Goal: Information Seeking & Learning: Find specific fact

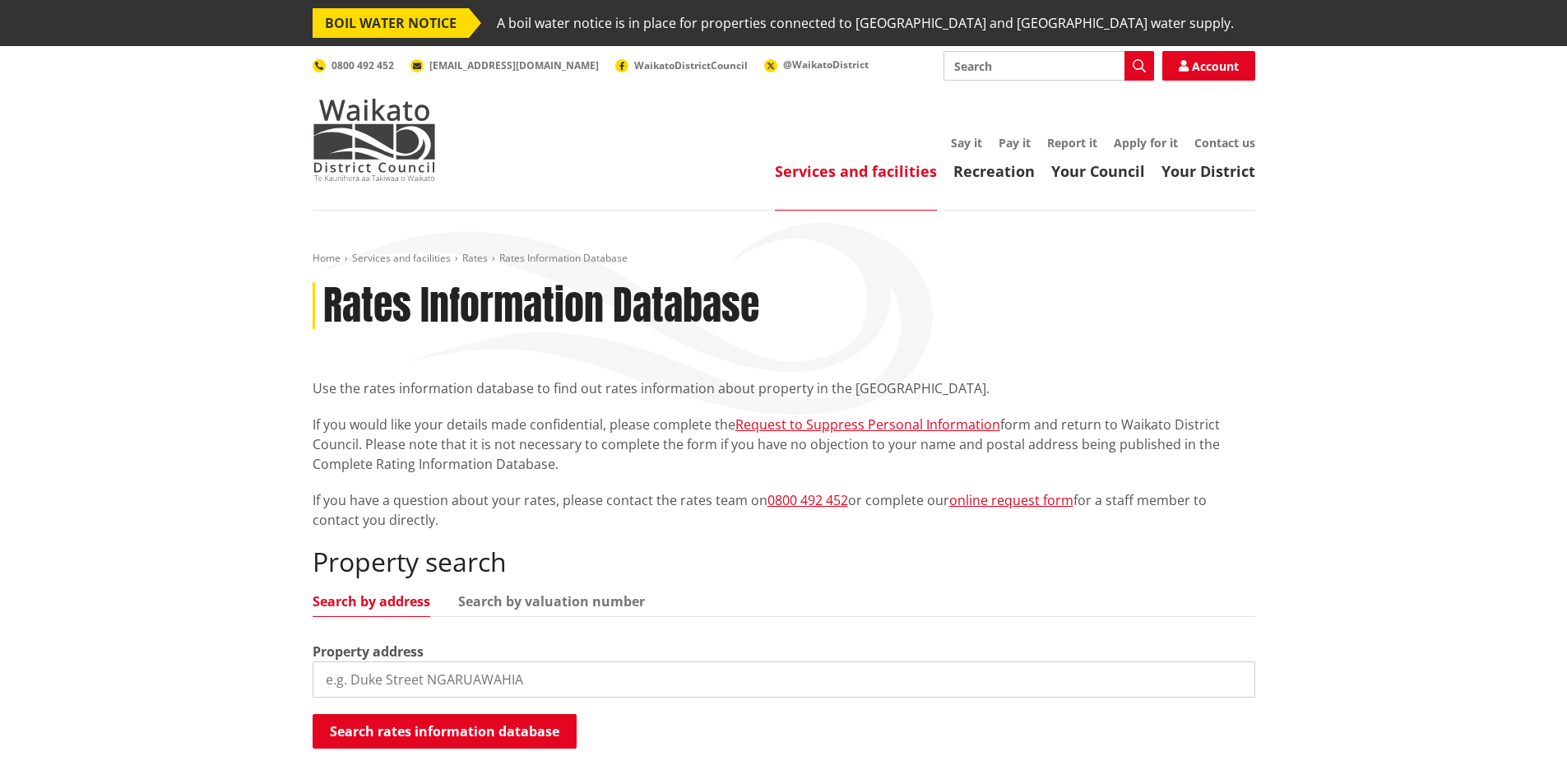
click at [386, 675] on input "search" at bounding box center [784, 678] width 942 height 36
type input "[STREET_ADDRESS]"
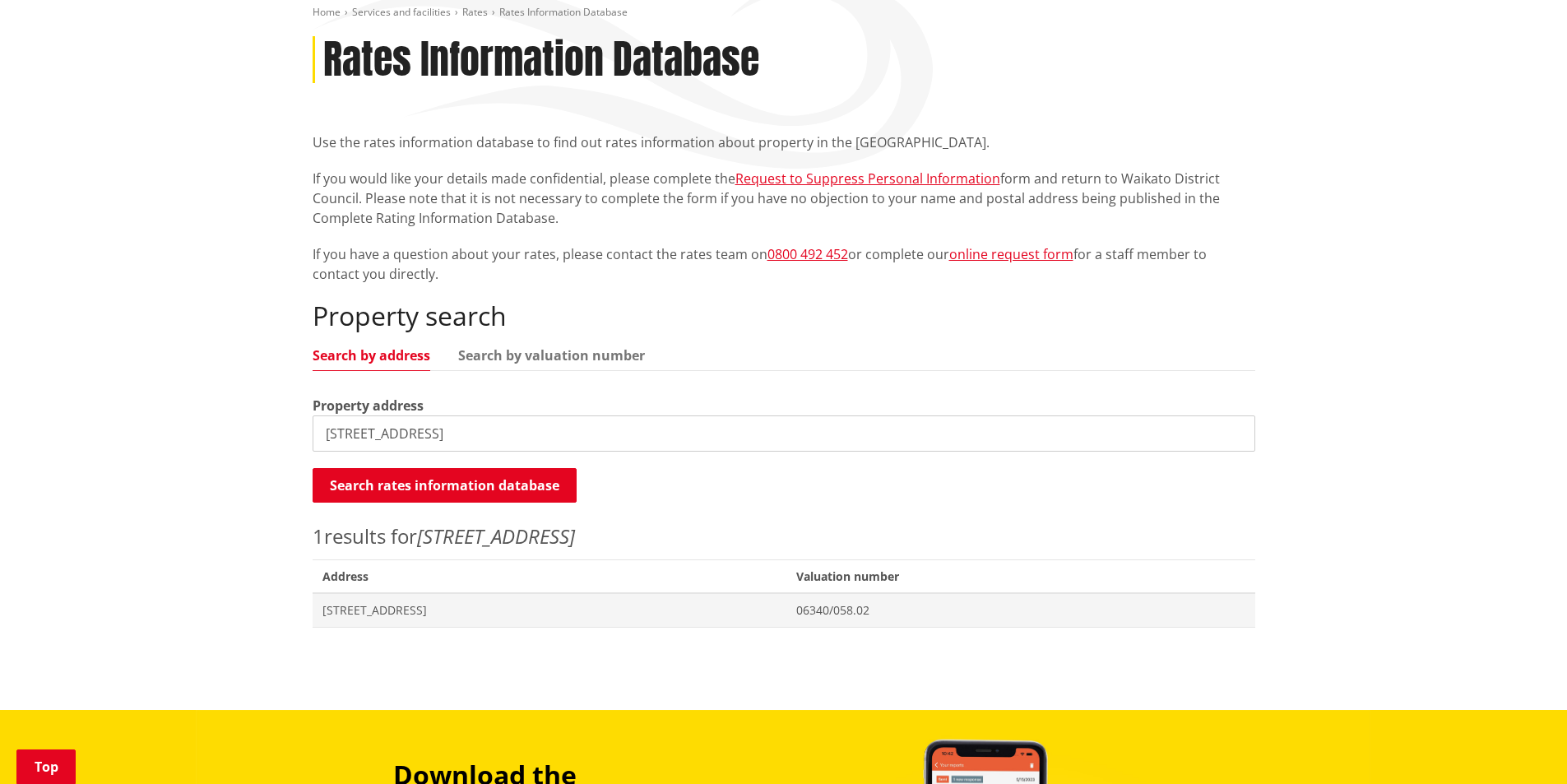
scroll to position [247, 0]
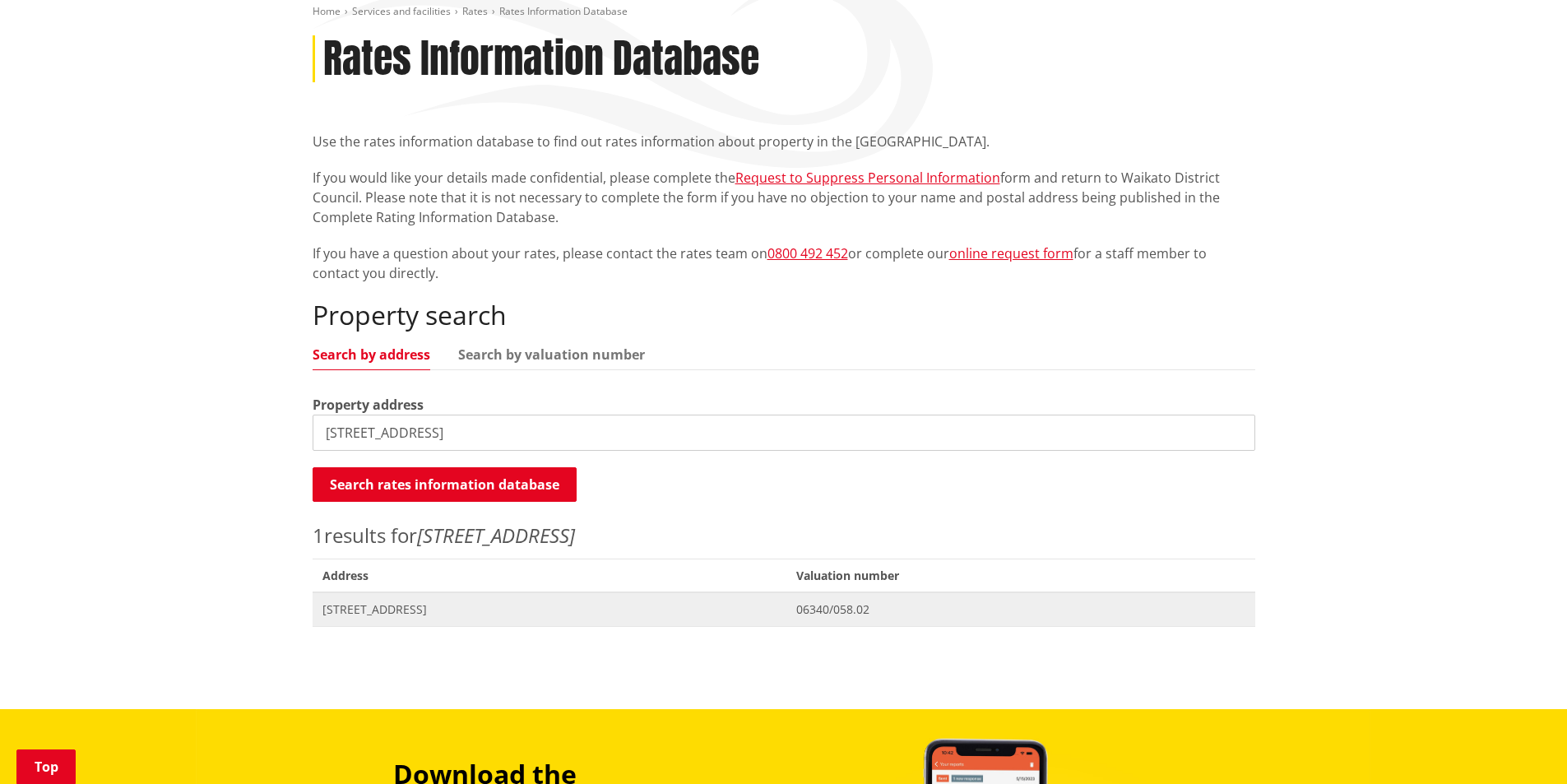
click at [411, 608] on span "[STREET_ADDRESS]" at bounding box center [549, 609] width 455 height 17
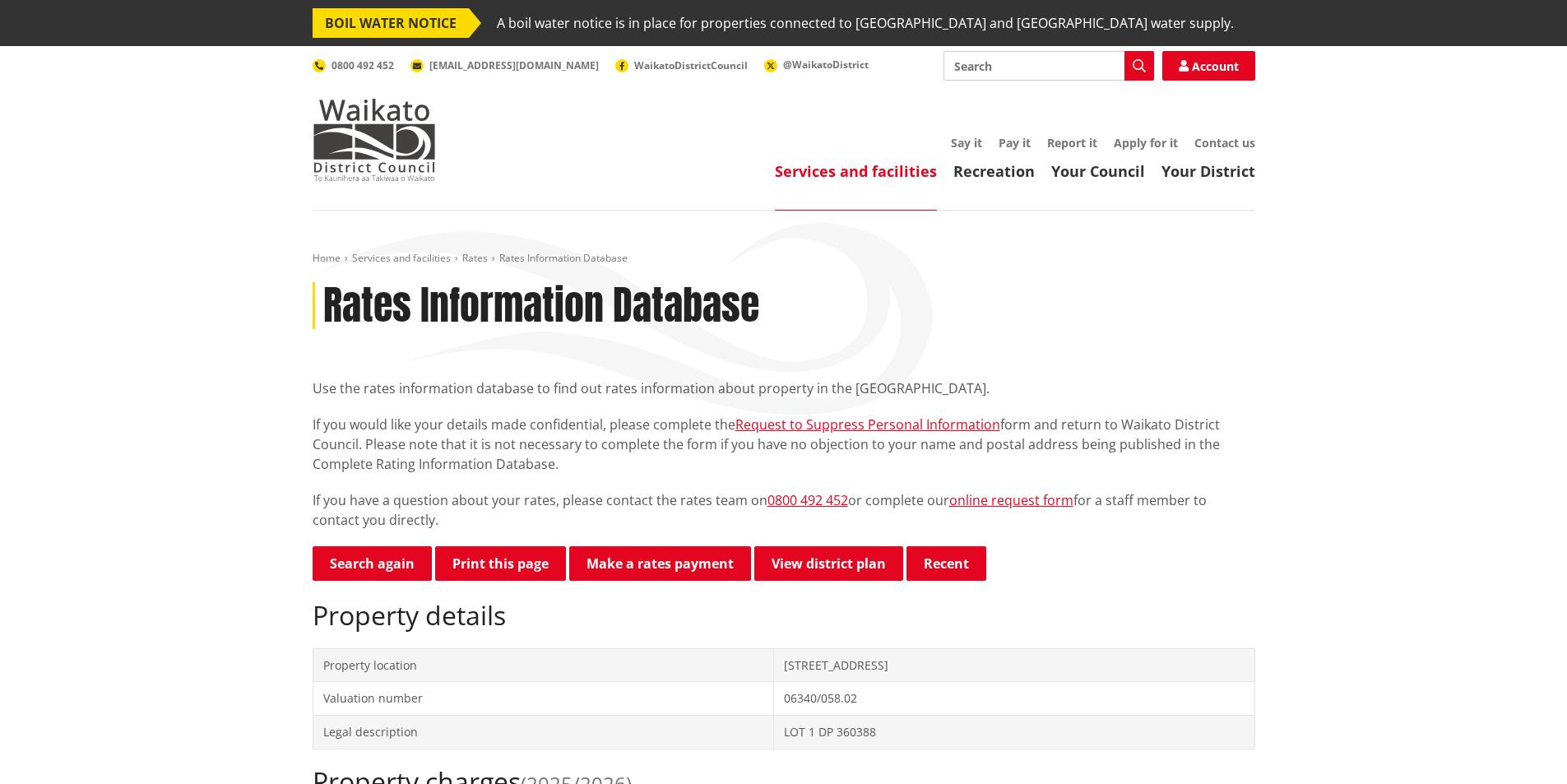
drag, startPoint x: 468, startPoint y: 556, endPoint x: 1206, endPoint y: 664, distance: 745.9
click at [468, 555] on button "Print this page" at bounding box center [500, 563] width 131 height 35
